Goal: Transaction & Acquisition: Book appointment/travel/reservation

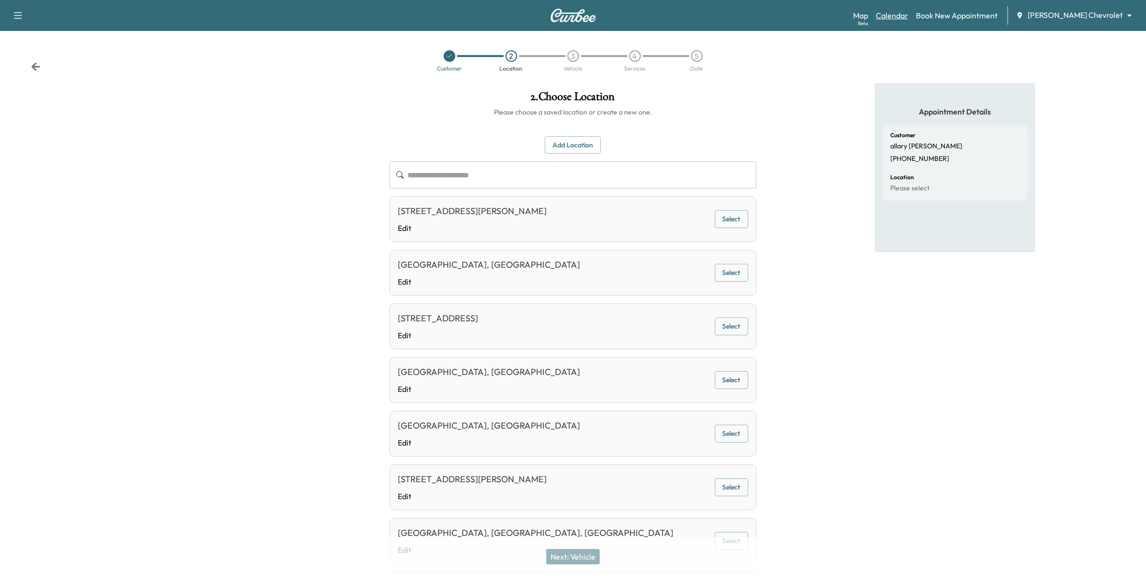
click at [908, 20] on link "Calendar" at bounding box center [892, 16] width 32 height 12
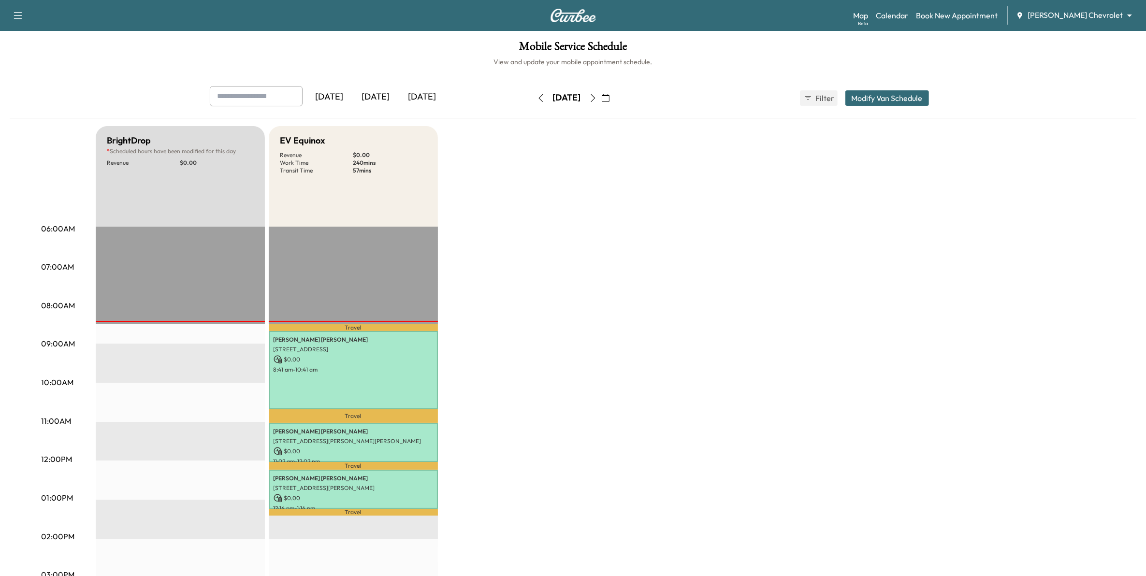
click at [597, 100] on icon "button" at bounding box center [593, 98] width 8 height 8
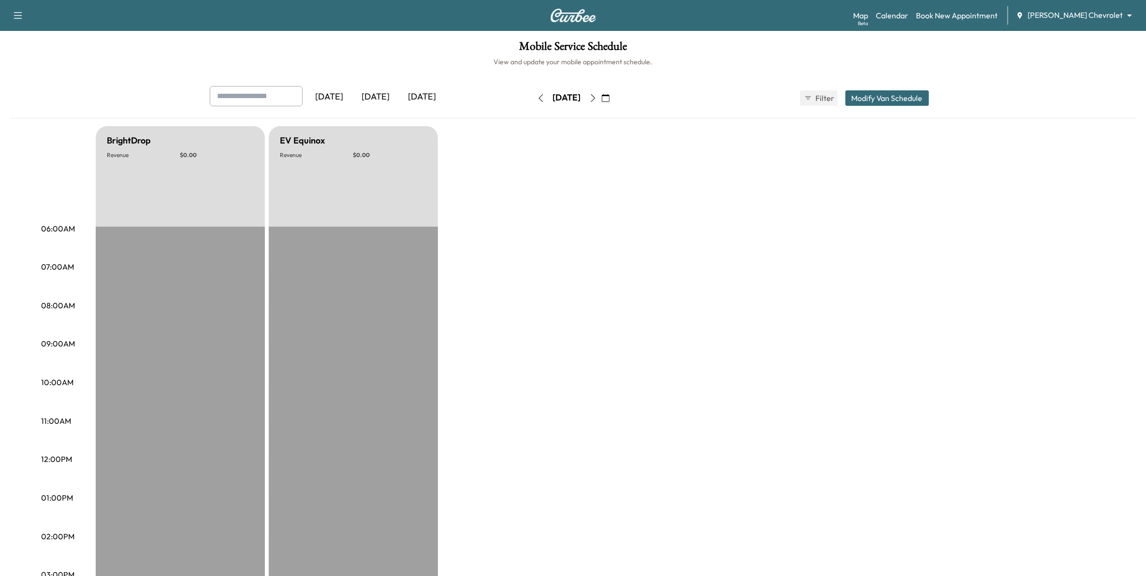
click at [595, 95] on icon "button" at bounding box center [593, 98] width 4 height 8
click at [597, 95] on icon "button" at bounding box center [593, 98] width 8 height 8
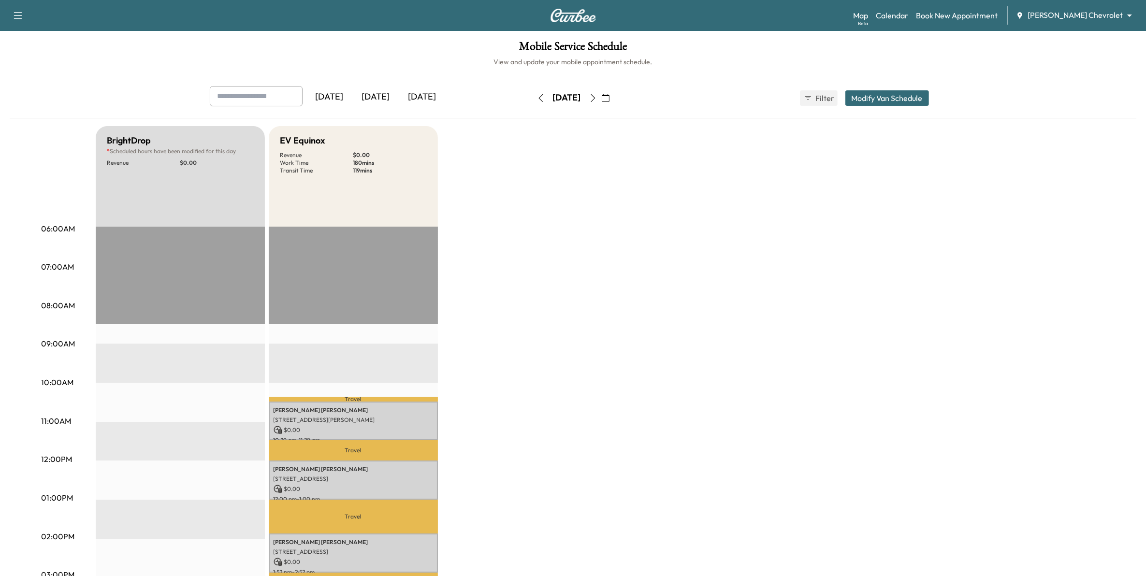
click at [597, 98] on icon "button" at bounding box center [593, 98] width 8 height 8
type input "***"
type input "**"
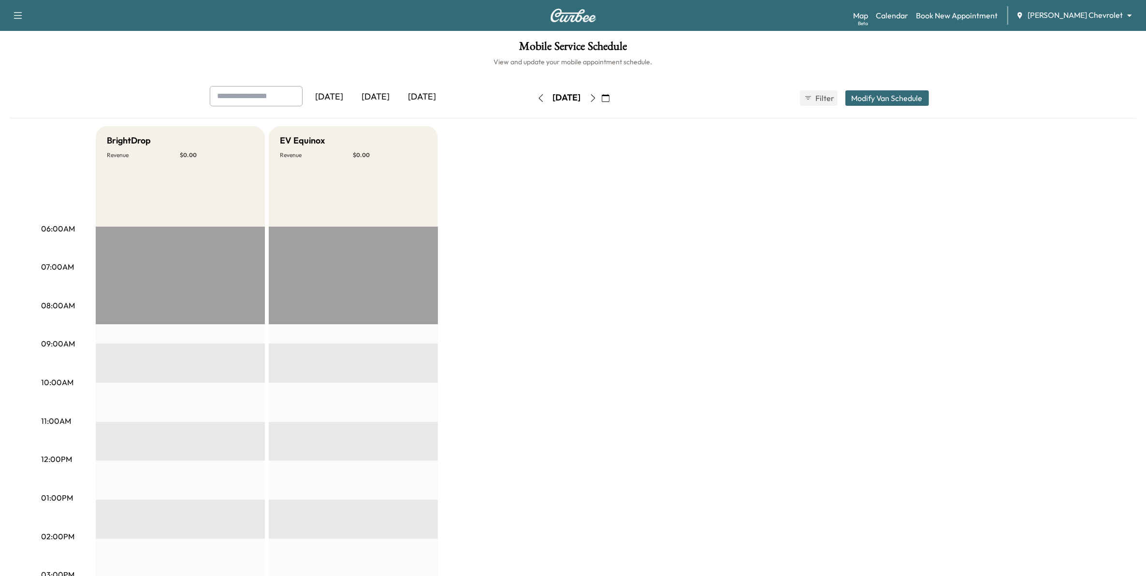
click at [872, 97] on button "Modify Van Schedule" at bounding box center [887, 97] width 84 height 15
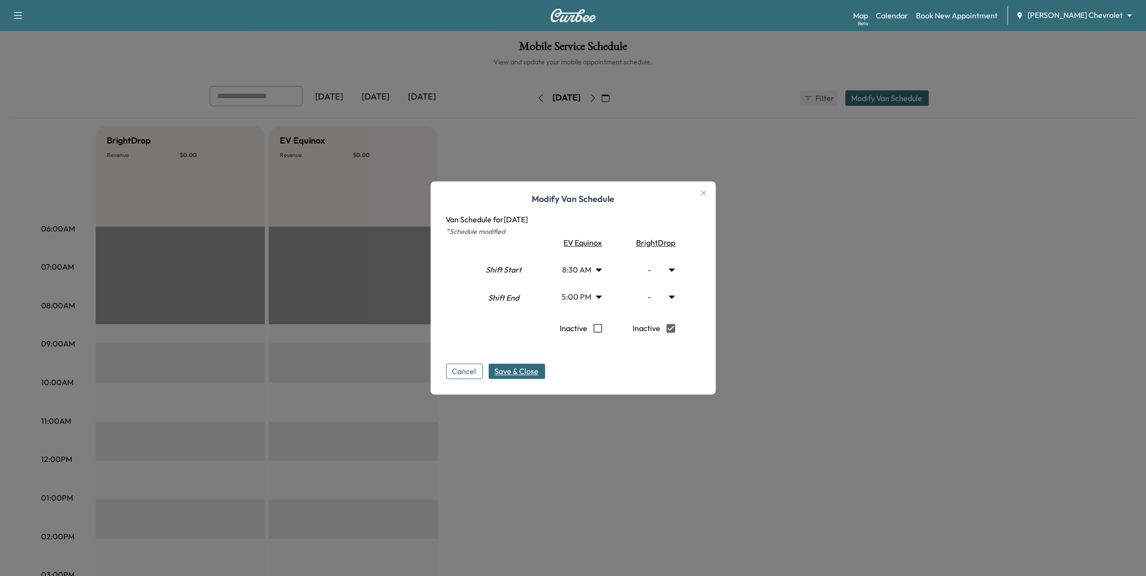
click at [532, 368] on span "Save & Close" at bounding box center [517, 372] width 44 height 12
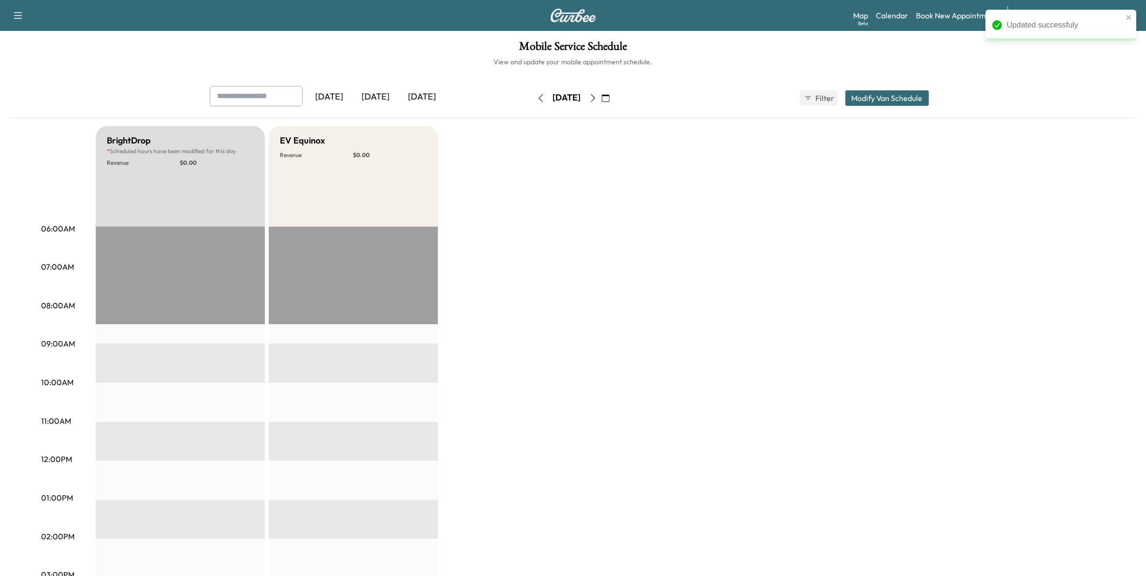
click at [601, 102] on button "button" at bounding box center [593, 97] width 16 height 15
type input "***"
type input "**"
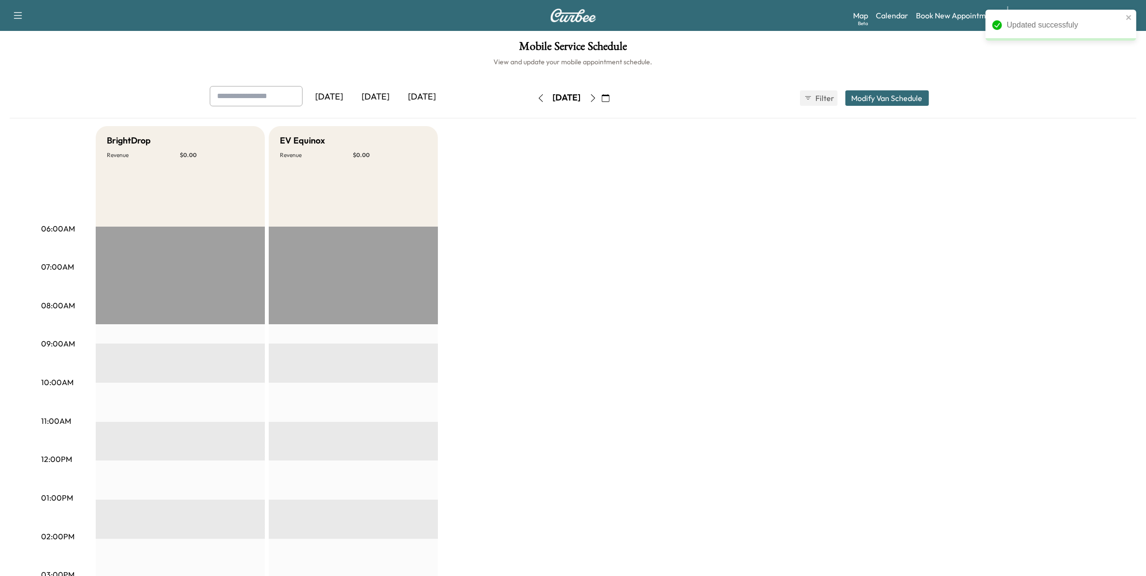
click at [877, 98] on button "Modify Van Schedule" at bounding box center [887, 97] width 84 height 15
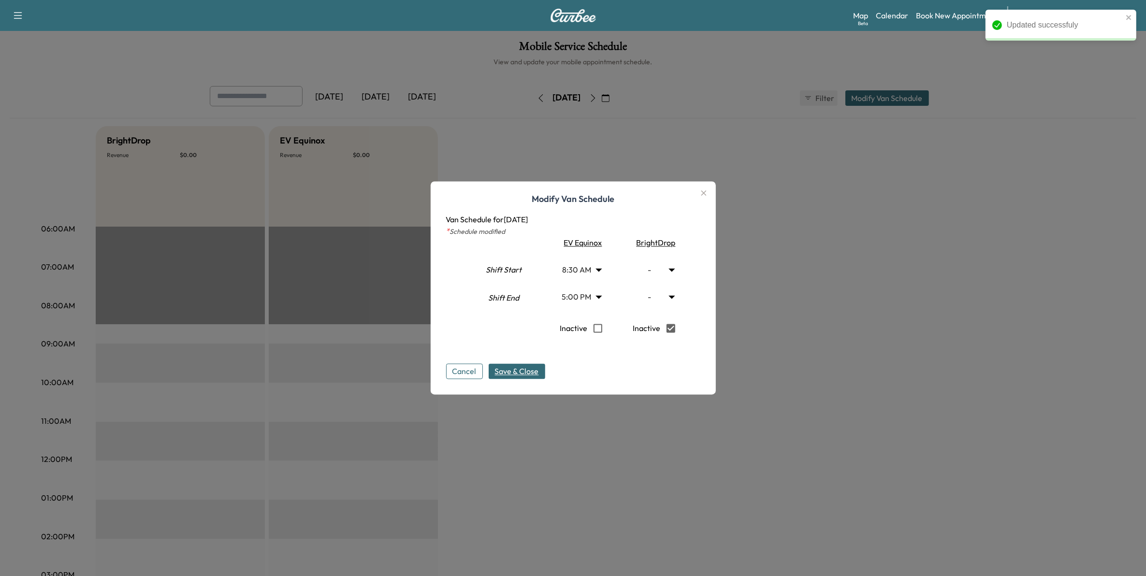
click at [530, 375] on span "Save & Close" at bounding box center [517, 372] width 44 height 12
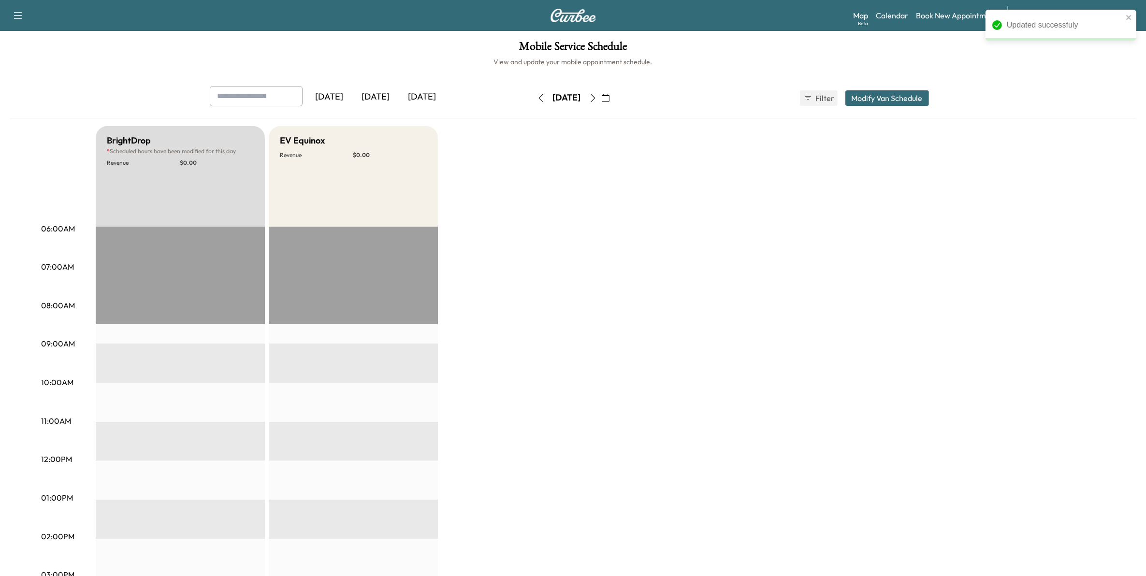
click at [610, 97] on icon "button" at bounding box center [606, 98] width 8 height 8
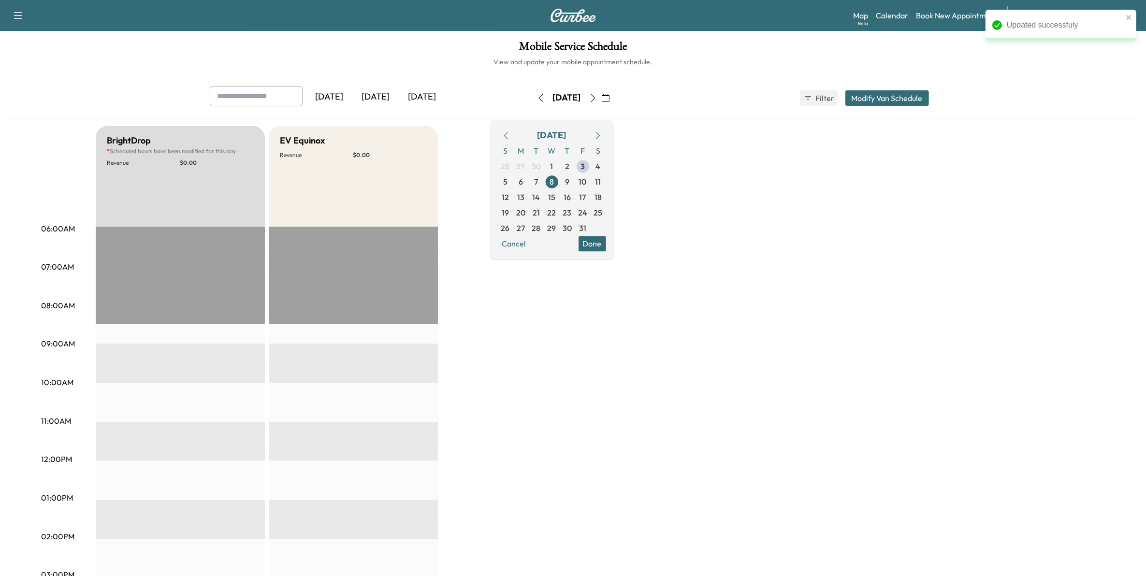
click at [597, 98] on icon "button" at bounding box center [593, 98] width 8 height 8
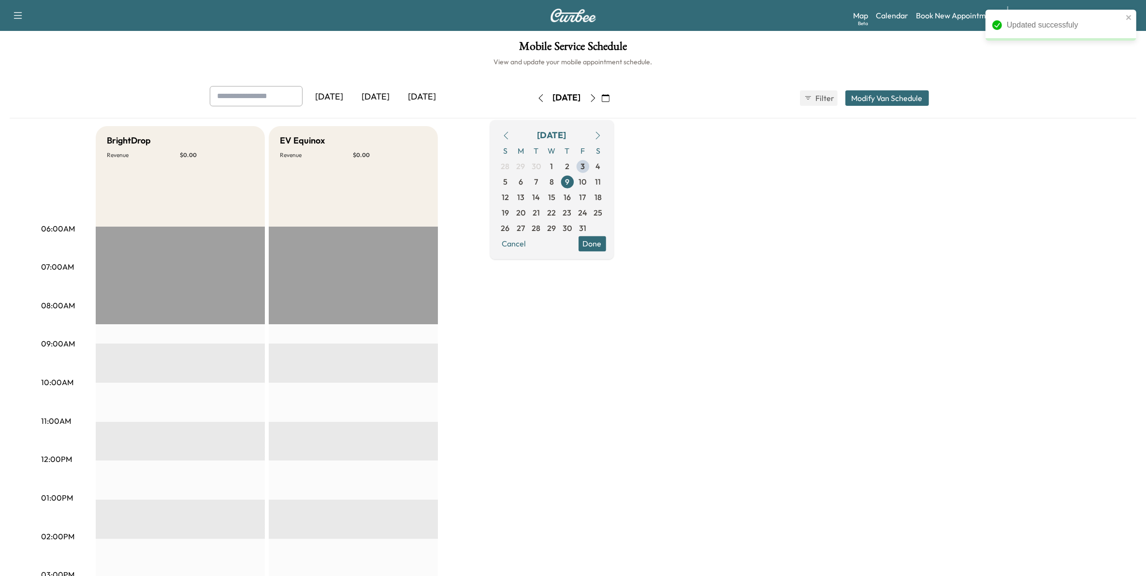
click at [863, 98] on button "Modify Van Schedule" at bounding box center [887, 97] width 84 height 15
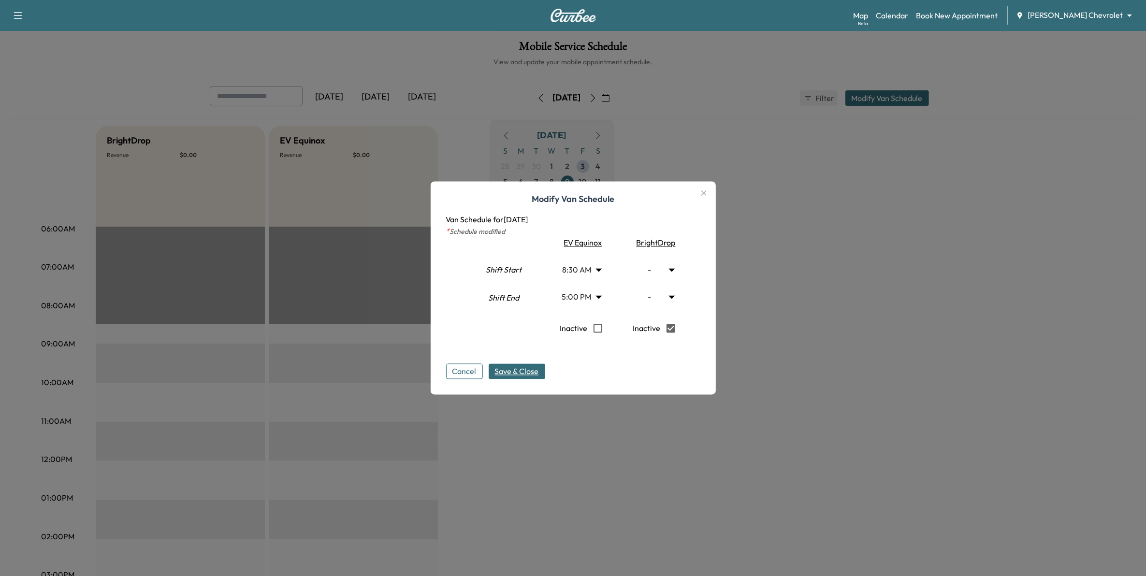
click at [538, 368] on span "Save & Close" at bounding box center [517, 372] width 44 height 12
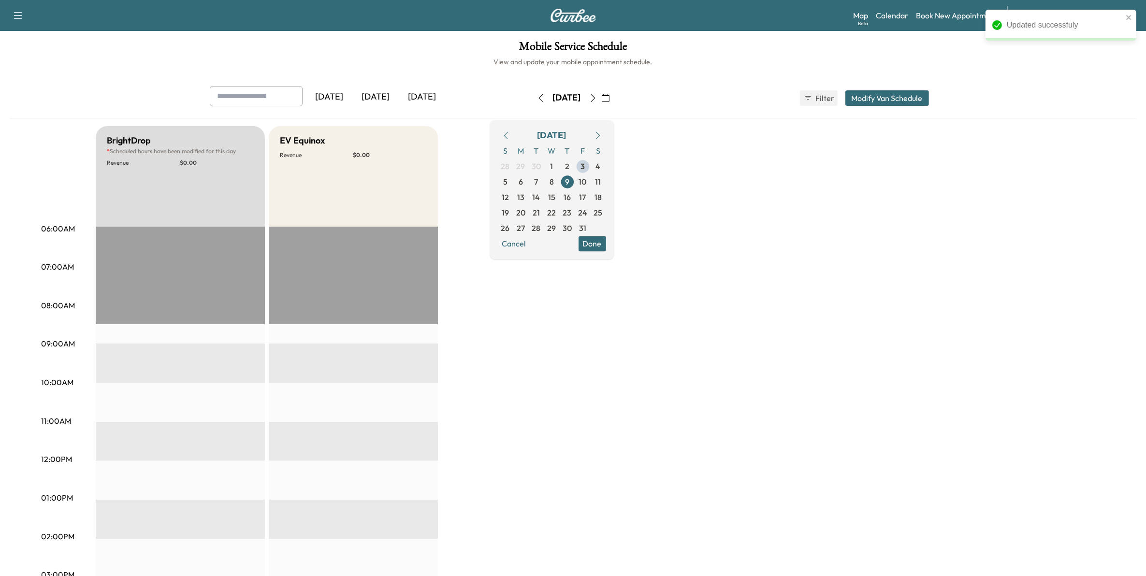
click at [601, 97] on button "button" at bounding box center [593, 97] width 16 height 15
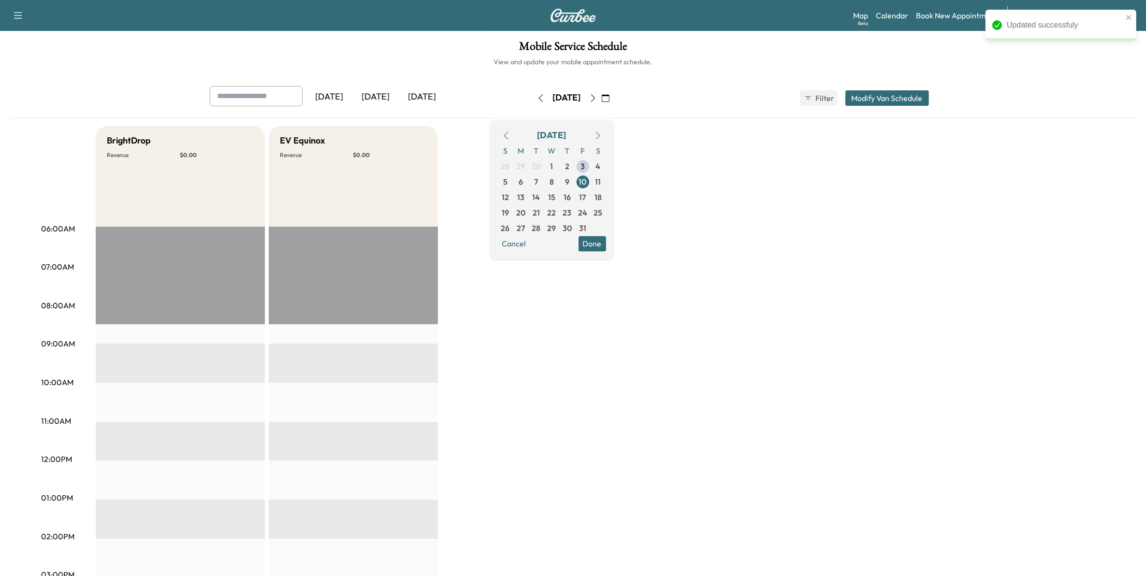
click at [890, 98] on button "Modify Van Schedule" at bounding box center [887, 97] width 84 height 15
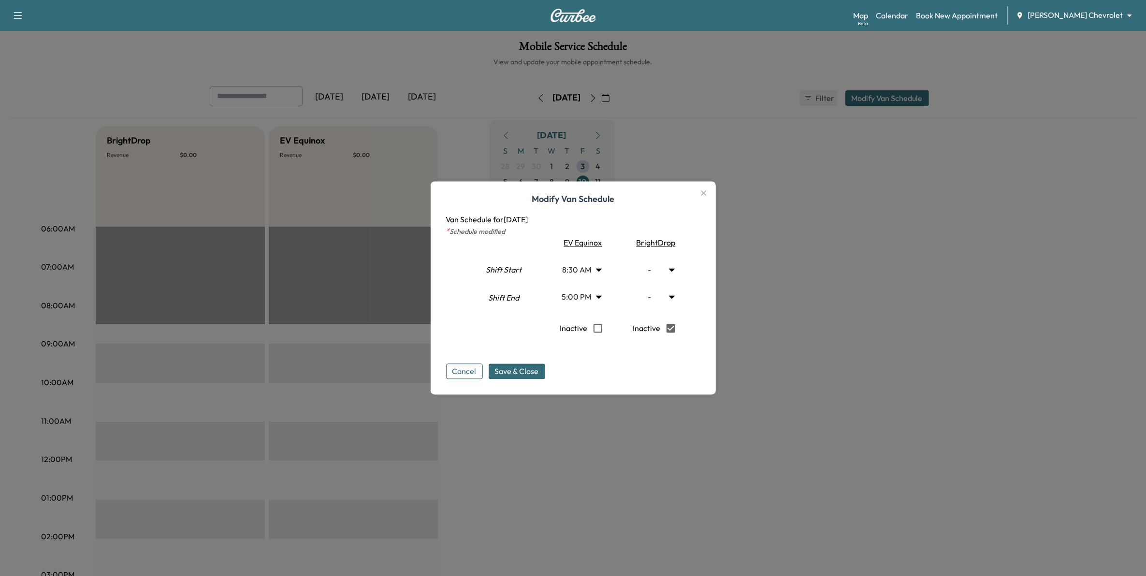
drag, startPoint x: 544, startPoint y: 370, endPoint x: 589, endPoint y: 332, distance: 59.3
click at [545, 368] on button "Save & Close" at bounding box center [517, 371] width 57 height 15
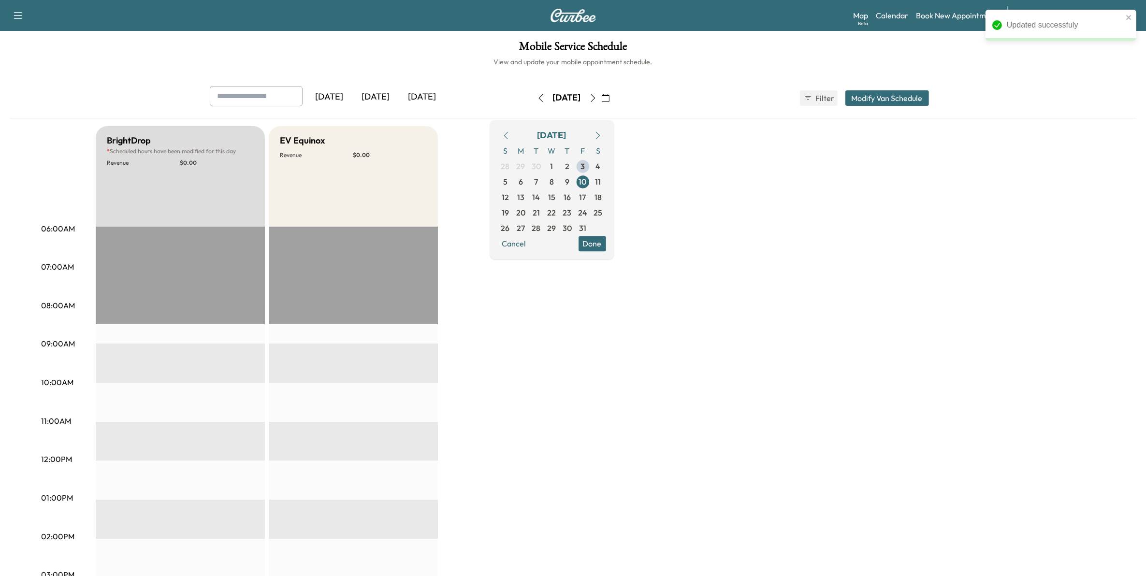
click at [595, 100] on icon "button" at bounding box center [593, 98] width 4 height 8
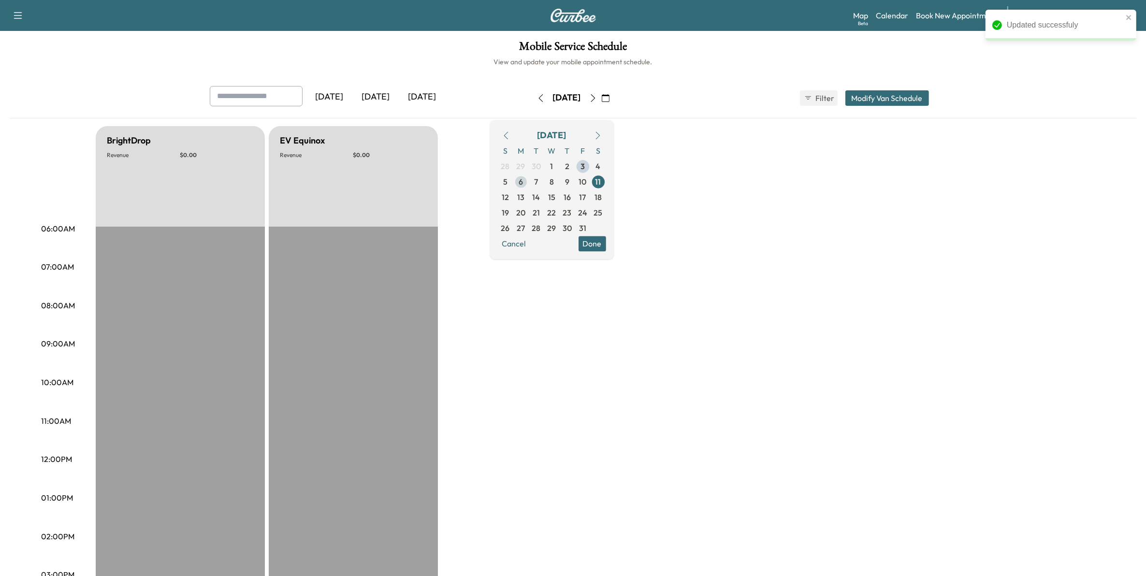
click at [529, 184] on span "6" at bounding box center [520, 181] width 15 height 15
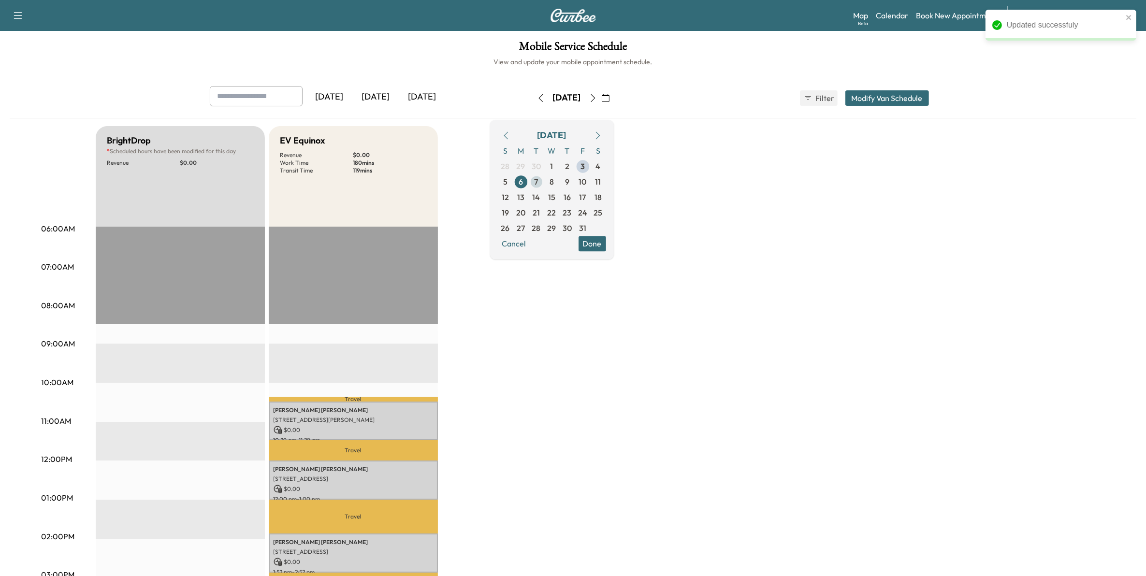
click at [538, 184] on span "7" at bounding box center [537, 182] width 4 height 12
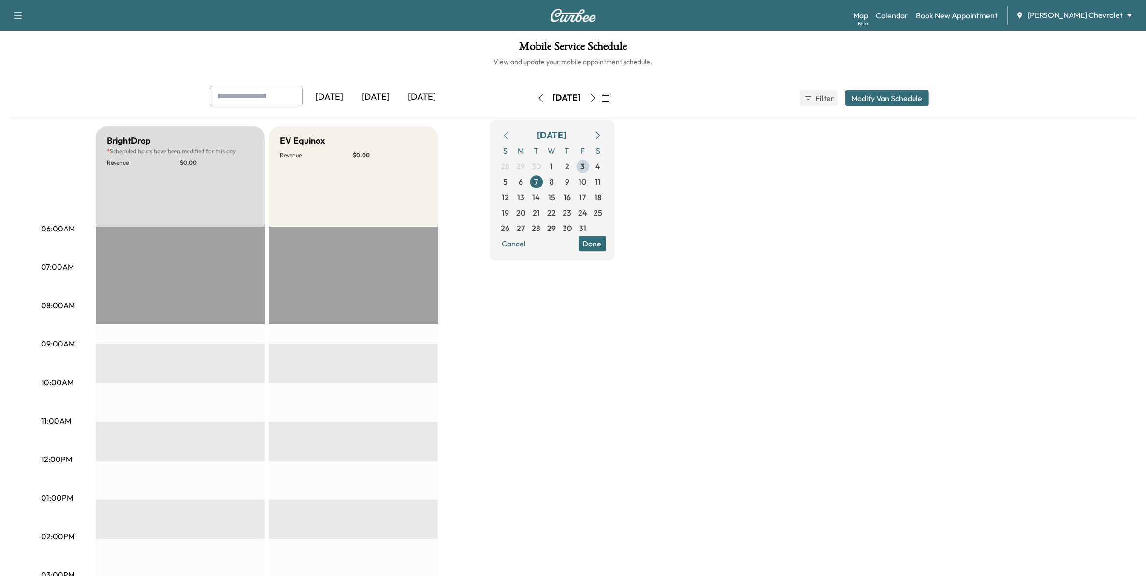
click at [611, 395] on div "BrightDrop * Scheduled hours have been modified for this day Revenue $ 0.00 EST…" at bounding box center [600, 488] width 1009 height 725
click at [606, 243] on button "Done" at bounding box center [593, 243] width 28 height 15
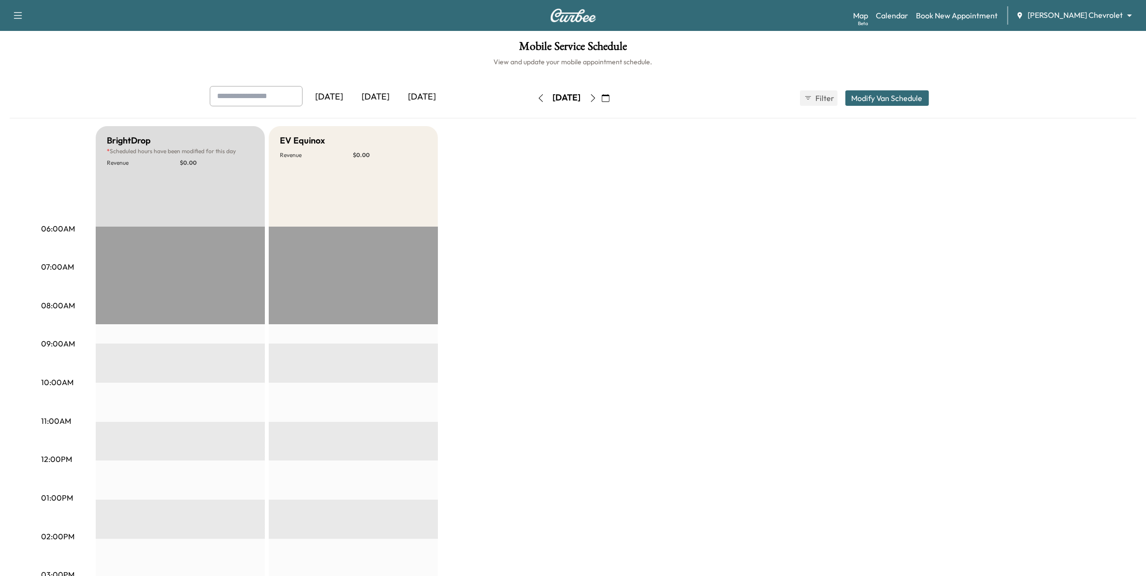
click at [267, 96] on input "text" at bounding box center [256, 96] width 93 height 20
type input "**********"
click at [283, 96] on input "text" at bounding box center [256, 96] width 93 height 20
click at [226, 98] on input "**********" at bounding box center [256, 96] width 93 height 20
type input "**********"
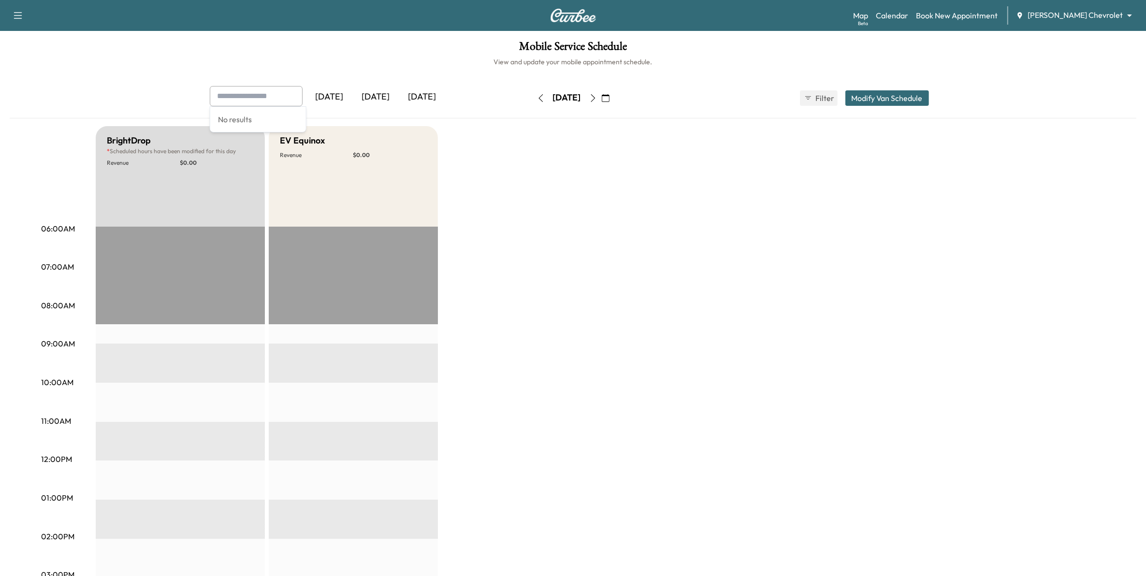
click at [498, 146] on div "BrightDrop * Scheduled hours have been modified for this day Revenue $ 0.00 EST…" at bounding box center [600, 488] width 1009 height 725
click at [251, 95] on input "text" at bounding box center [256, 96] width 93 height 20
type input "****"
click at [255, 95] on input "text" at bounding box center [256, 96] width 93 height 20
type input "**********"
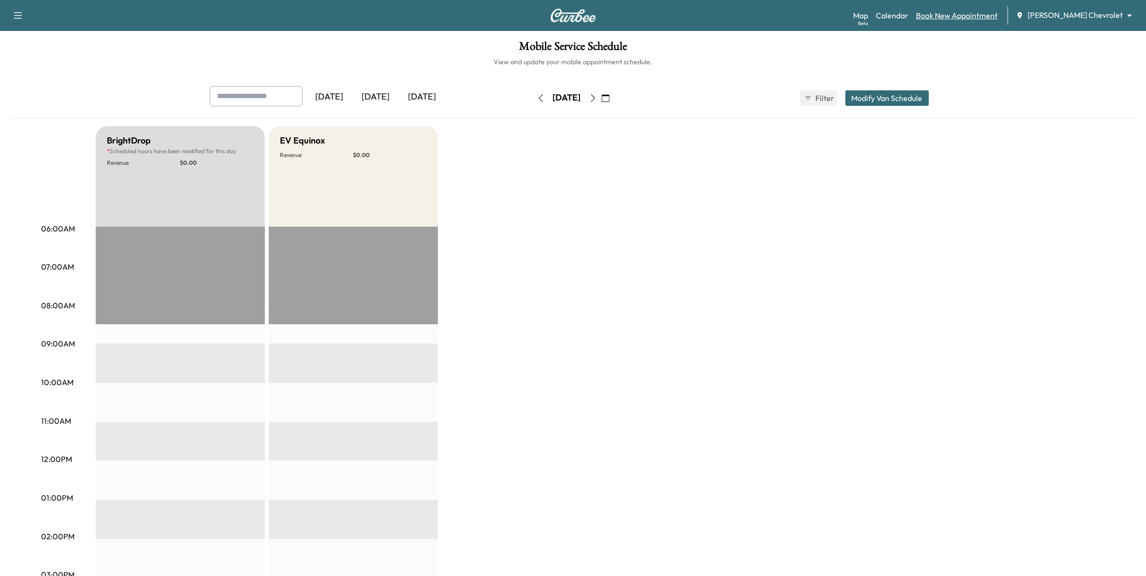
click at [989, 15] on link "Book New Appointment" at bounding box center [957, 16] width 82 height 12
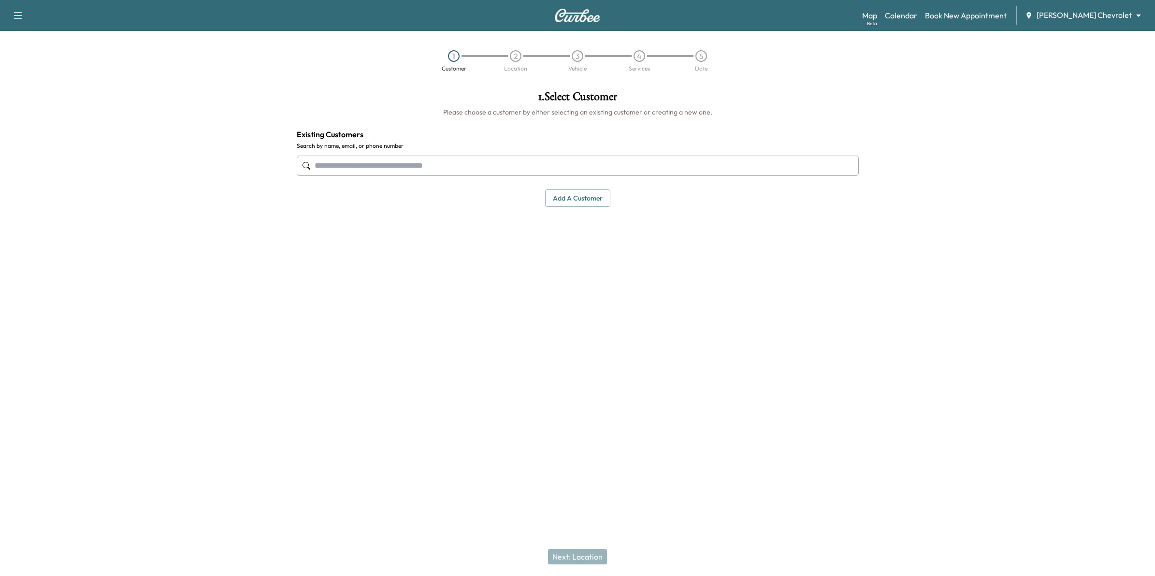
click at [518, 168] on input "text" at bounding box center [578, 166] width 562 height 20
click at [1095, 19] on body "Support Log Out Map Beta Calendar Book New Appointment [PERSON_NAME] Chevrolet …" at bounding box center [577, 288] width 1155 height 576
click at [1096, 52] on span "[PERSON_NAME] GMC" at bounding box center [1113, 53] width 78 height 12
click at [509, 170] on input "text" at bounding box center [578, 166] width 562 height 20
type input "**********"
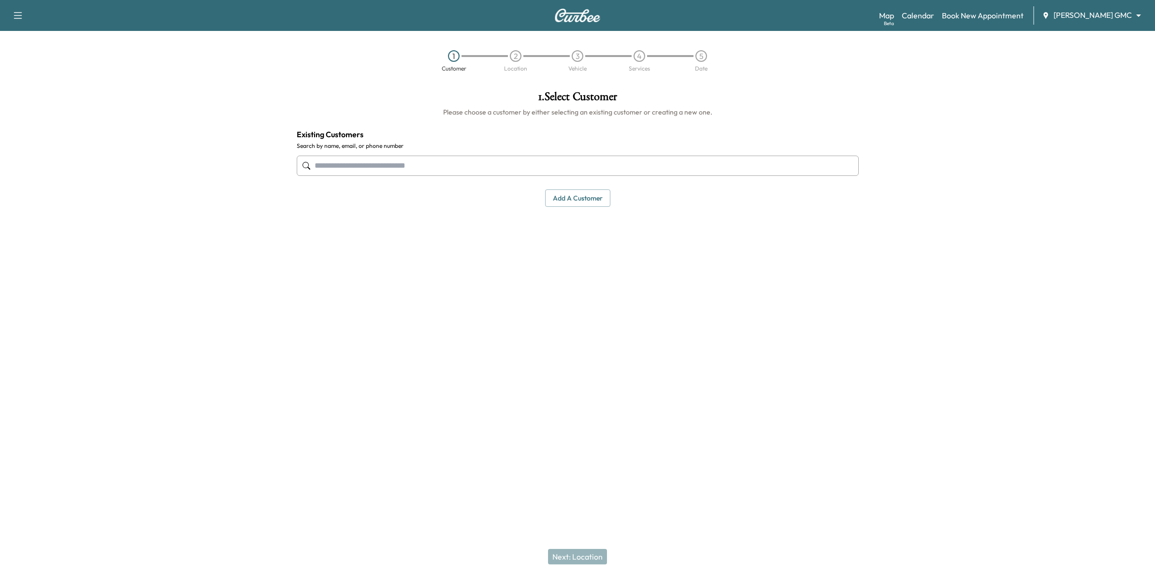
click at [458, 163] on input "text" at bounding box center [578, 166] width 562 height 20
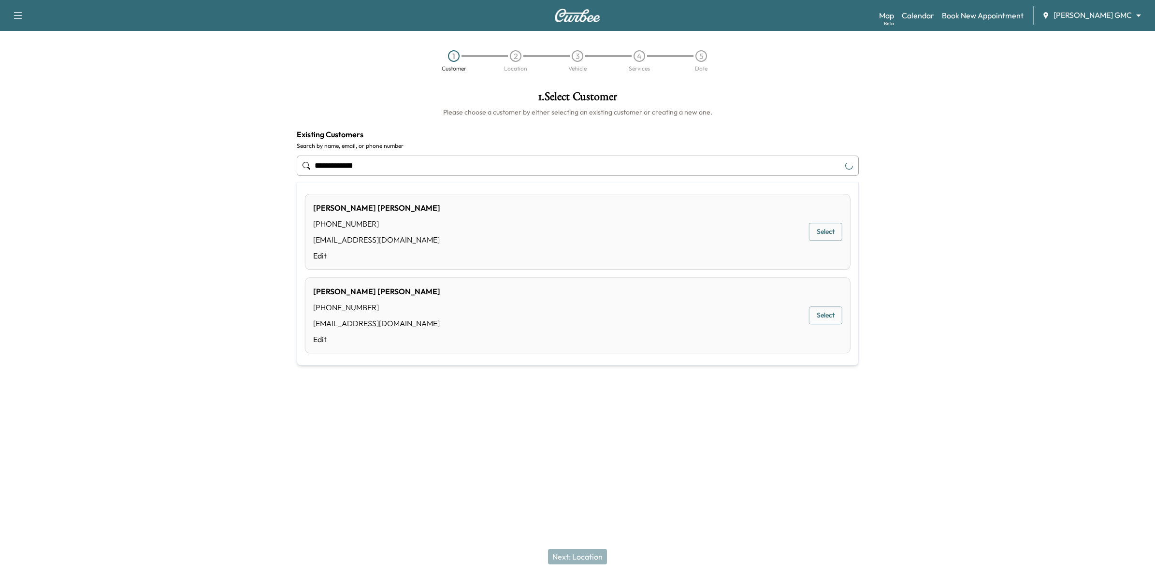
click at [452, 225] on div "[PERSON_NAME] [PHONE_NUMBER] [EMAIL_ADDRESS][DOMAIN_NAME] Edit Select" at bounding box center [578, 232] width 546 height 76
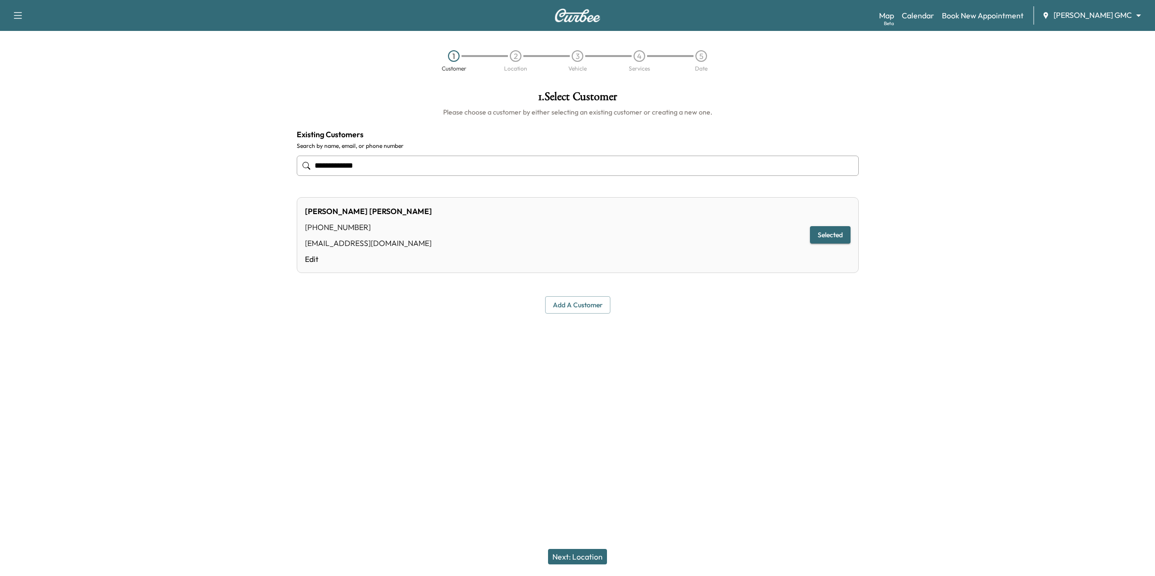
type input "**********"
click at [591, 564] on button "Next: Location" at bounding box center [577, 556] width 59 height 15
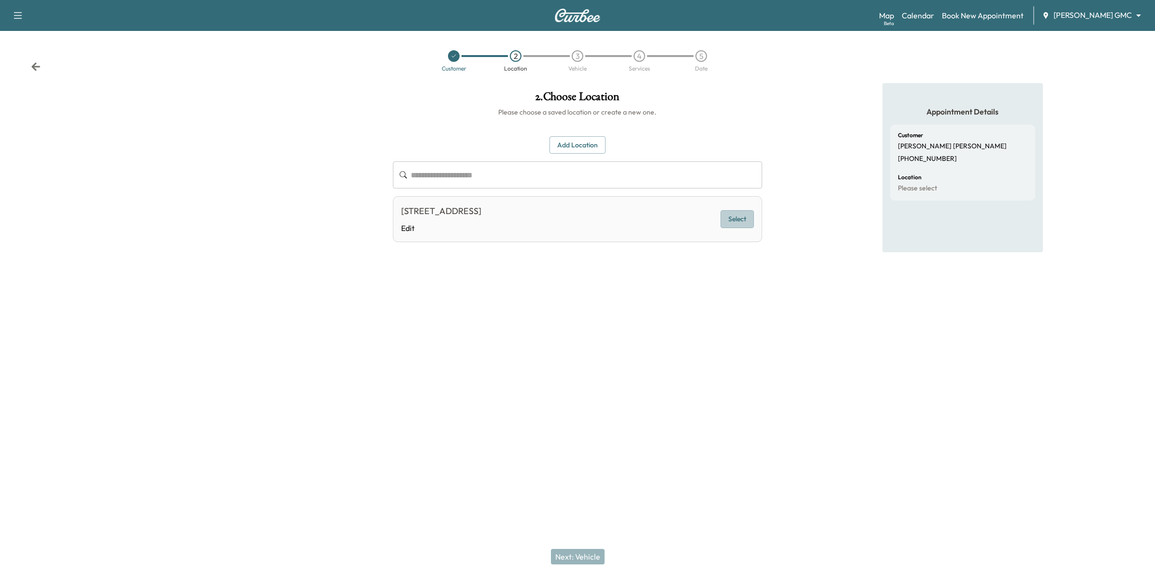
click at [742, 221] on button "Select" at bounding box center [737, 219] width 33 height 18
click at [595, 555] on button "Next: Vehicle" at bounding box center [578, 556] width 54 height 15
click at [745, 222] on button "Select" at bounding box center [737, 222] width 33 height 18
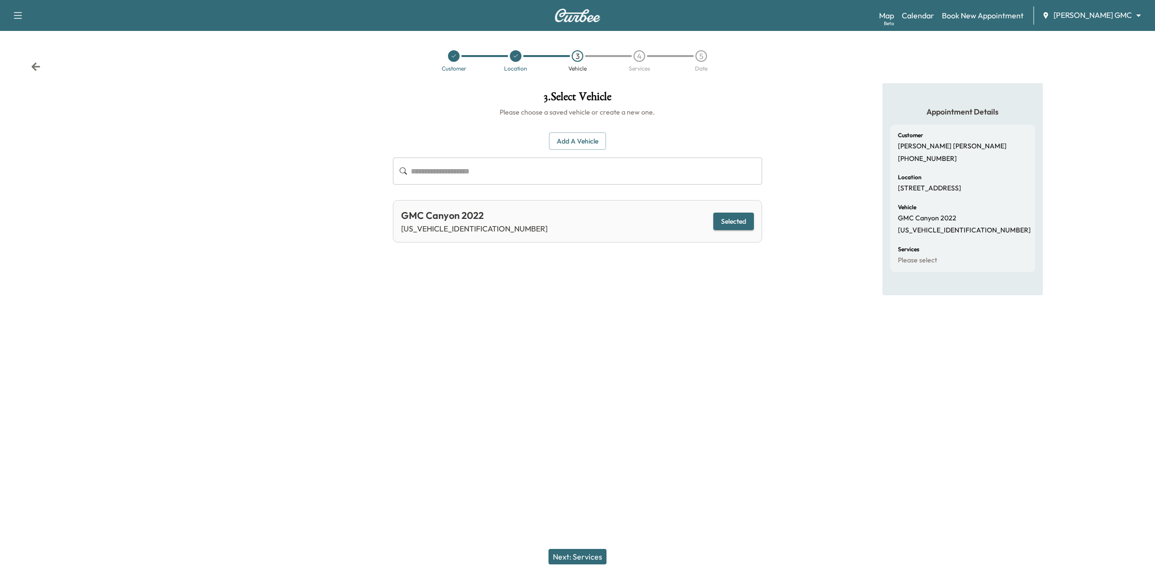
click at [580, 556] on button "Next: Services" at bounding box center [578, 556] width 58 height 15
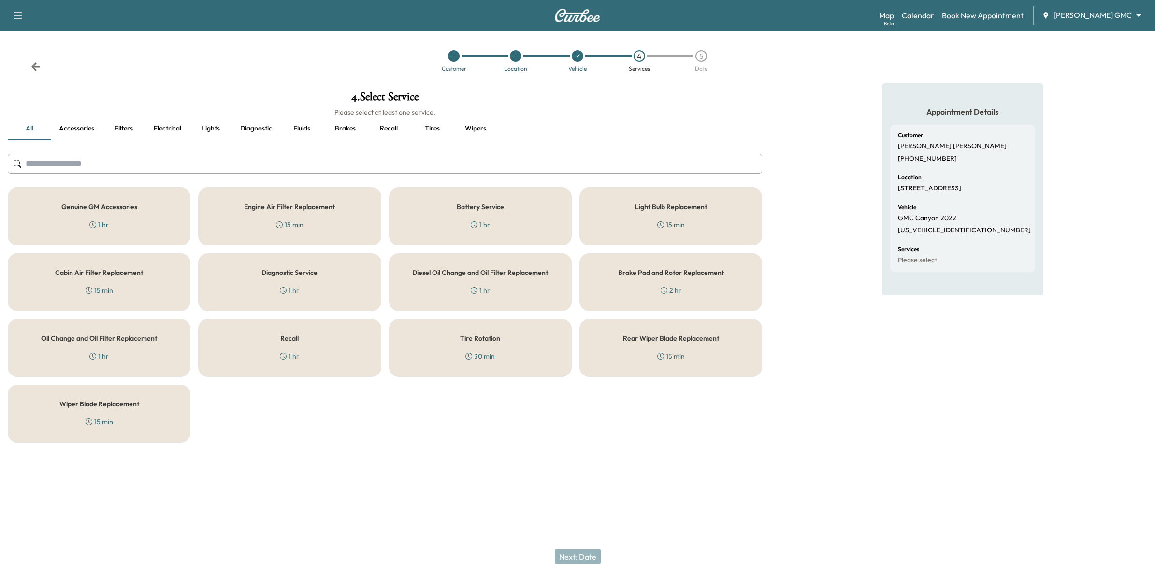
click at [121, 350] on div "Oil Change and Oil Filter Replacement 1 hr" at bounding box center [99, 348] width 183 height 58
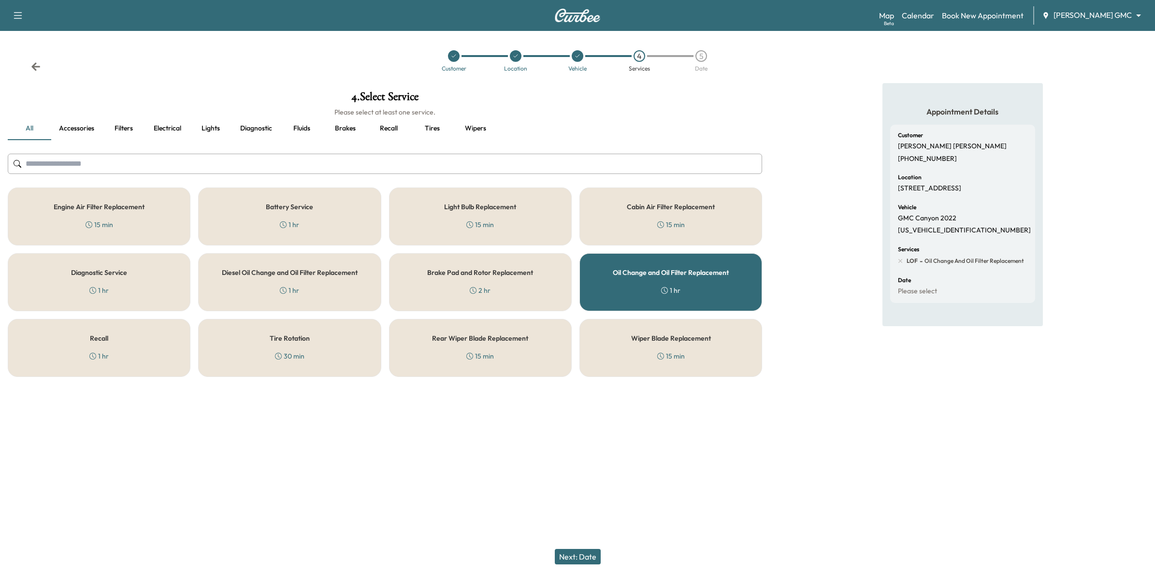
drag, startPoint x: 32, startPoint y: 63, endPoint x: 32, endPoint y: 69, distance: 5.8
click at [32, 65] on icon at bounding box center [36, 67] width 10 height 10
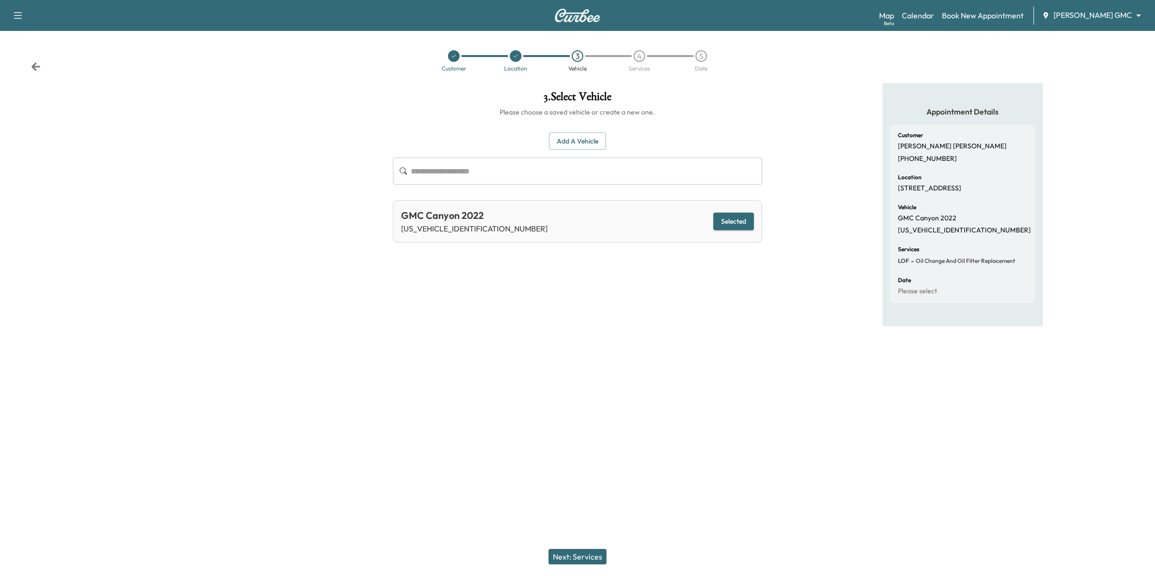
click at [38, 69] on icon at bounding box center [36, 67] width 10 height 10
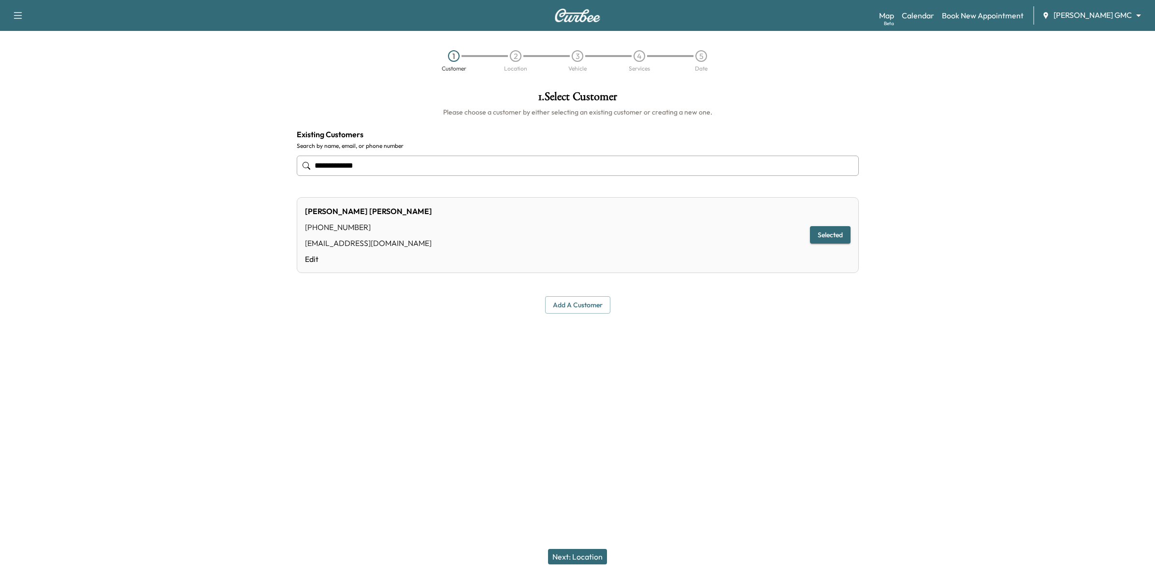
click at [38, 69] on div "1 Customer 2 Location 3 Vehicle 4 Services 5 Date" at bounding box center [577, 61] width 1155 height 44
drag, startPoint x: 395, startPoint y: 162, endPoint x: 288, endPoint y: 144, distance: 108.4
click at [218, 153] on div "**********" at bounding box center [577, 227] width 1155 height 288
click at [1095, 20] on body "**********" at bounding box center [577, 288] width 1155 height 576
click at [1089, 58] on span "[PERSON_NAME] GMC" at bounding box center [1113, 53] width 78 height 12
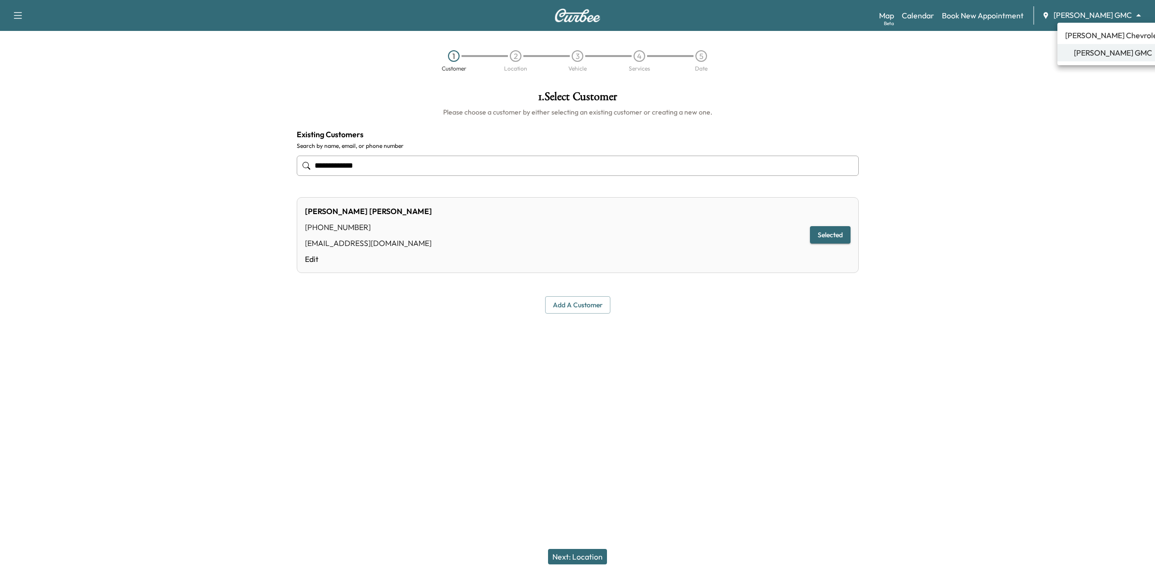
click at [1095, 15] on body "**********" at bounding box center [577, 288] width 1155 height 576
click at [1097, 32] on span "[PERSON_NAME] Chevrolet" at bounding box center [1112, 35] width 95 height 12
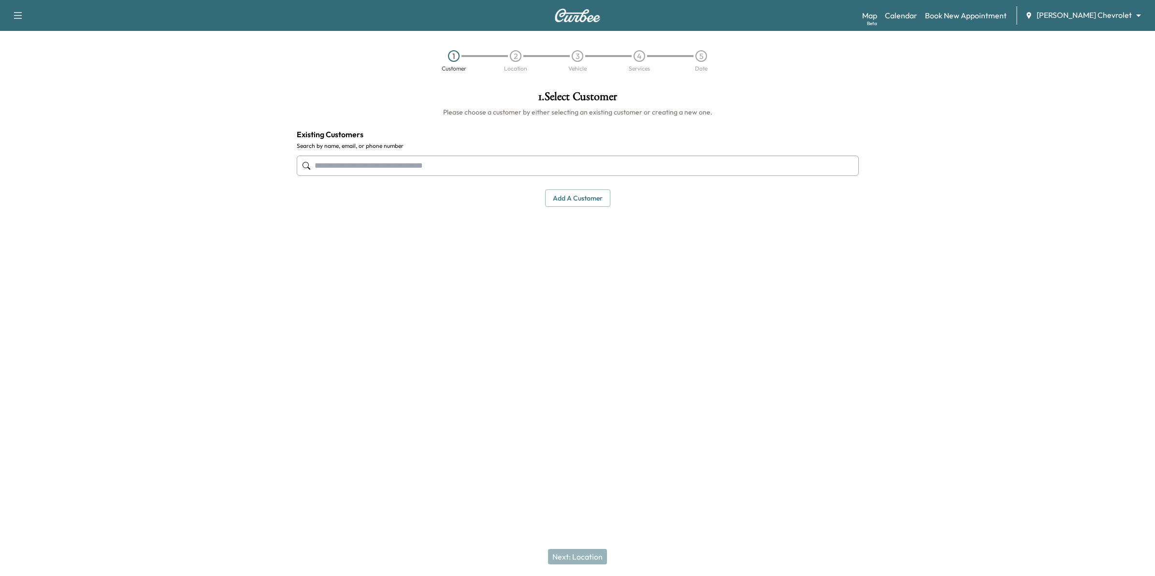
click at [365, 168] on input "text" at bounding box center [578, 166] width 562 height 20
drag, startPoint x: 581, startPoint y: 197, endPoint x: 585, endPoint y: 219, distance: 22.6
click at [583, 198] on button "Add a customer" at bounding box center [577, 198] width 65 height 18
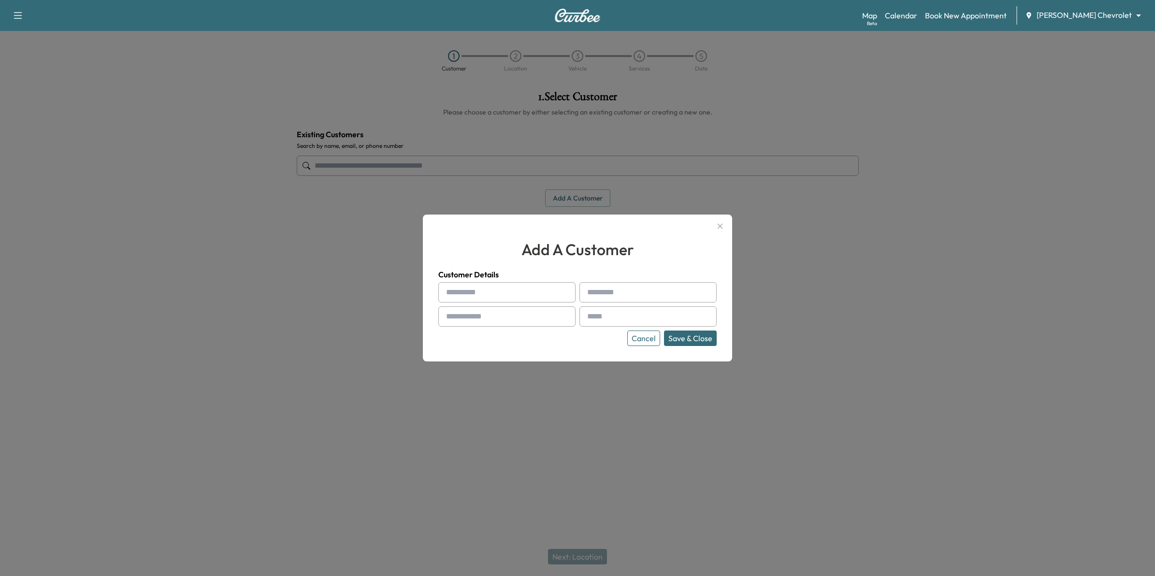
click at [636, 333] on button "Cancel" at bounding box center [643, 338] width 33 height 15
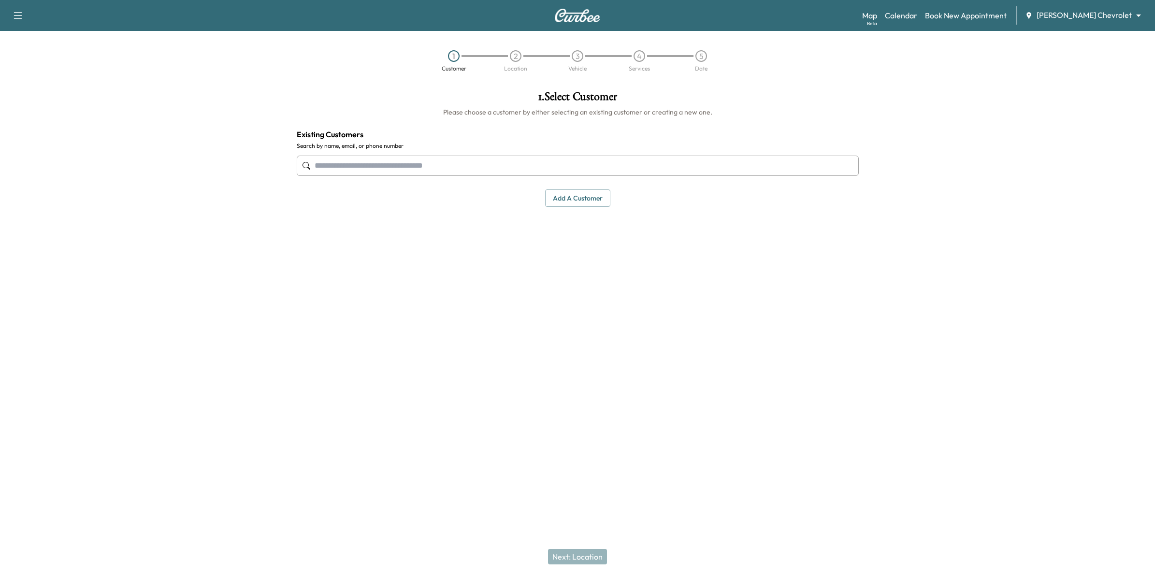
click at [454, 154] on div at bounding box center [578, 166] width 562 height 32
click at [455, 165] on input "text" at bounding box center [578, 166] width 562 height 20
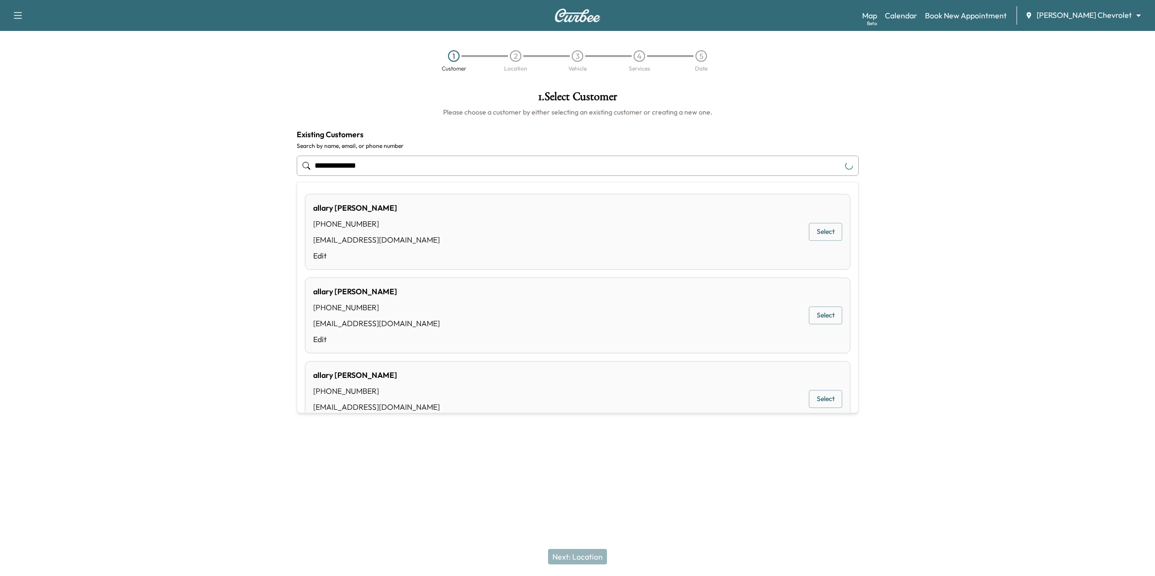
click at [482, 216] on div "[PERSON_NAME] [PHONE_NUMBER] [EMAIL_ADDRESS][DOMAIN_NAME] Edit Select" at bounding box center [578, 232] width 546 height 76
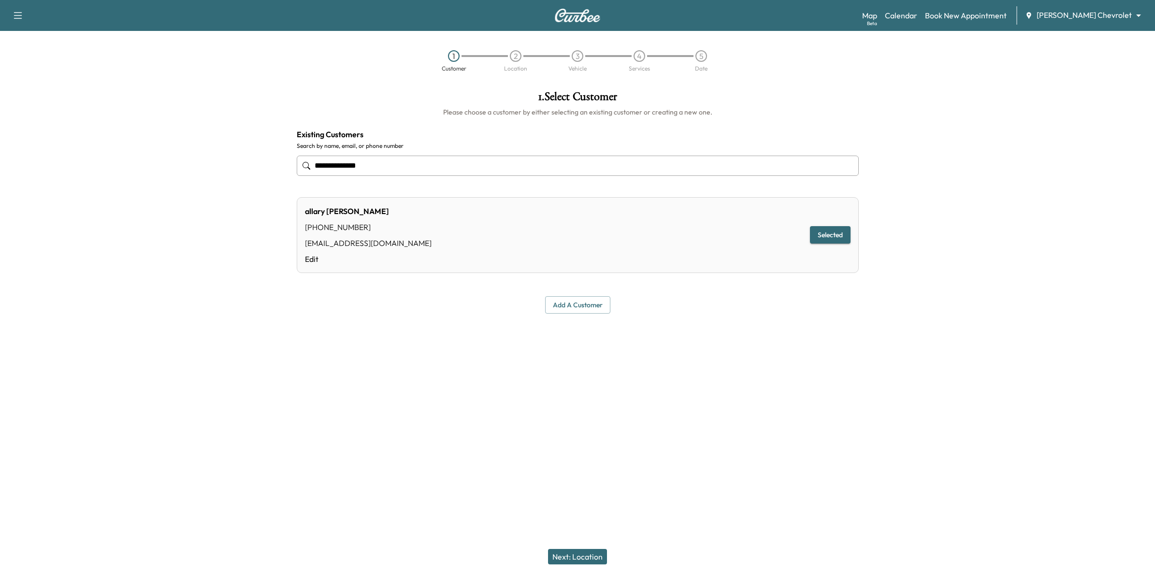
type input "**********"
click at [595, 559] on button "Next: Location" at bounding box center [577, 556] width 59 height 15
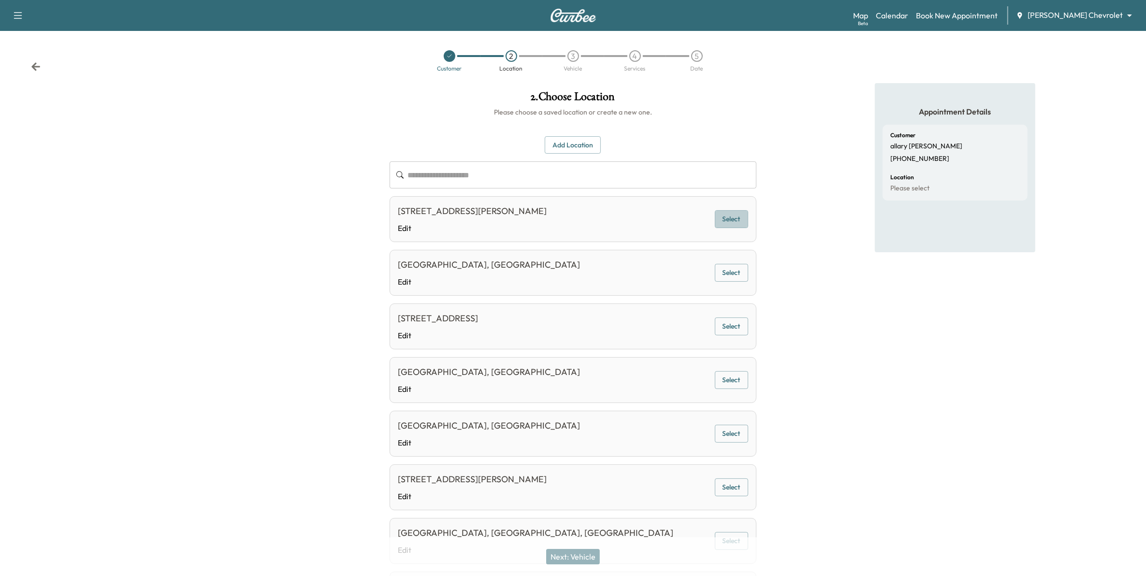
click at [724, 220] on button "Select" at bounding box center [731, 219] width 33 height 18
click at [598, 559] on button "Next: Vehicle" at bounding box center [573, 556] width 54 height 15
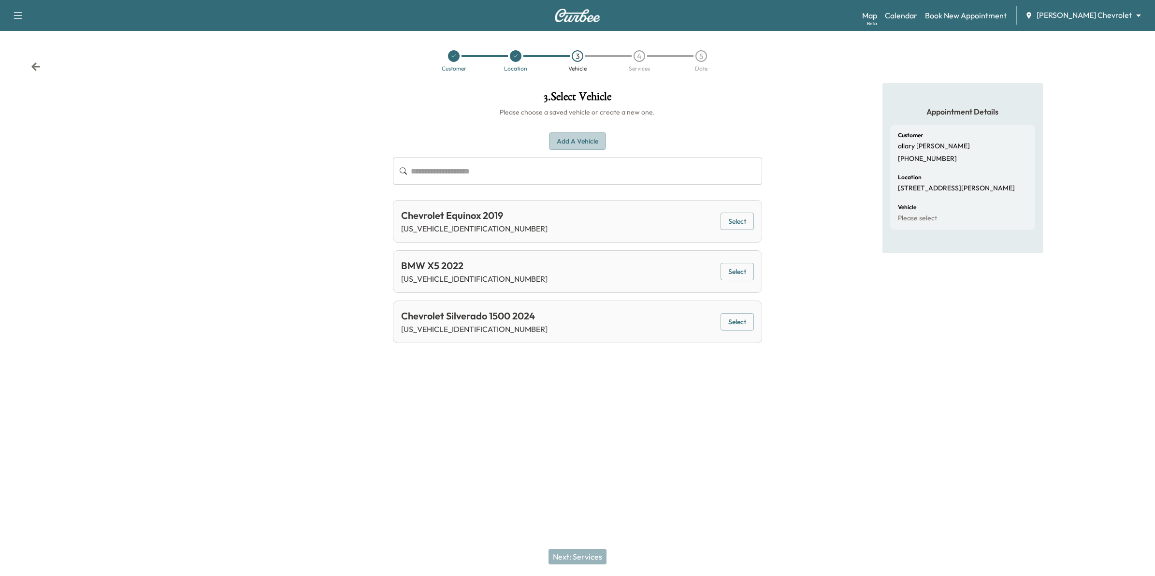
click at [585, 140] on button "Add a Vehicle" at bounding box center [577, 141] width 57 height 18
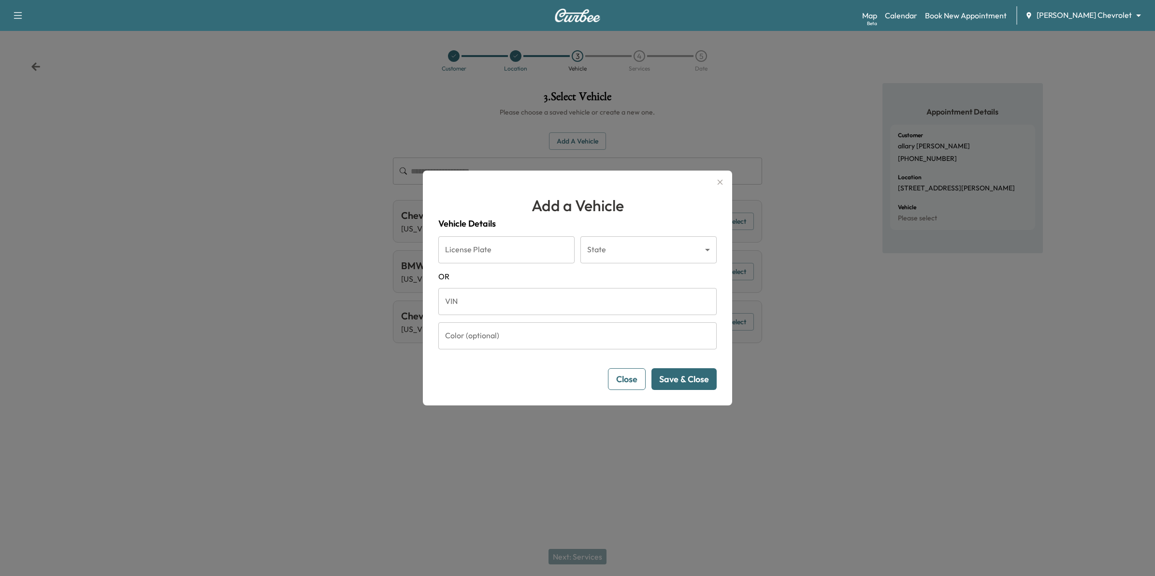
click at [505, 251] on input "License Plate" at bounding box center [506, 249] width 136 height 27
click at [412, 97] on div at bounding box center [577, 288] width 1155 height 576
